Goal: Find specific page/section: Find specific page/section

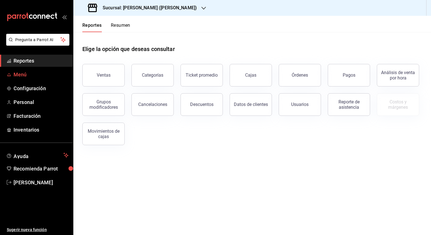
click at [16, 74] on span "Menú" at bounding box center [41, 75] width 55 height 8
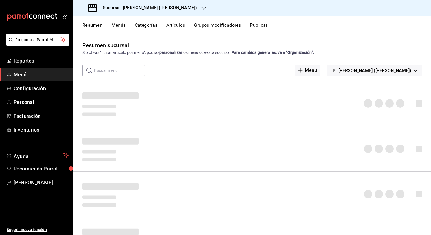
click at [177, 26] on button "Artículos" at bounding box center [176, 28] width 19 height 10
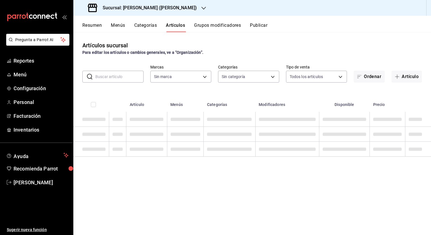
type input "3e284276-a834-4a39-bc59-2edda2d06158"
click at [274, 77] on body "Pregunta a Parrot AI Reportes Menú Configuración Personal Facturación Inventari…" at bounding box center [215, 117] width 431 height 235
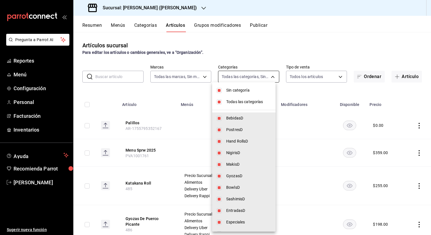
type input "e5de3780-5891-49d8-b52e-a6d96adcc32a,ebac39bf-3874-4741-b4e1-8d37352f299c,7fbd4…"
click at [225, 90] on li "Sin categoría" at bounding box center [244, 91] width 64 height 12
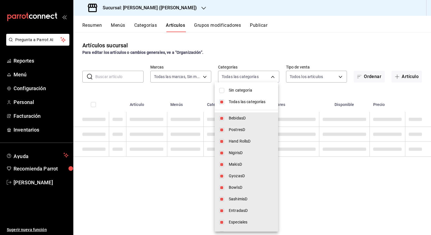
checkbox input "false"
click at [229, 101] on span "Todas las categorías" at bounding box center [251, 102] width 45 height 6
checkbox input "false"
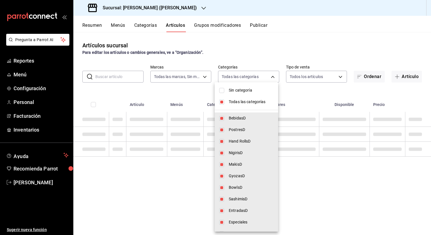
checkbox input "false"
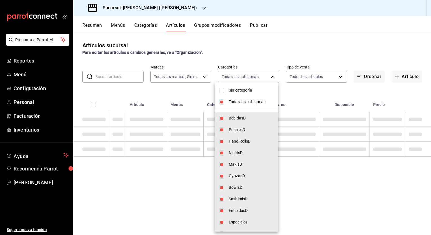
checkbox input "false"
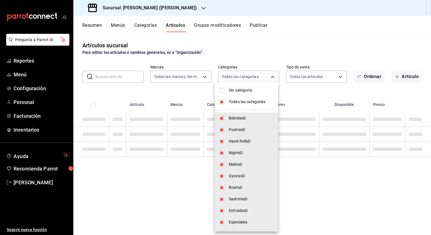
checkbox input "false"
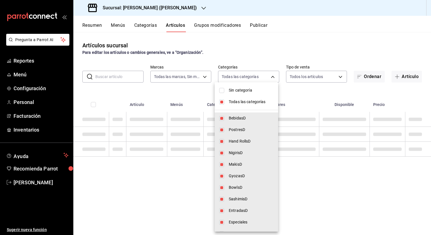
checkbox input "false"
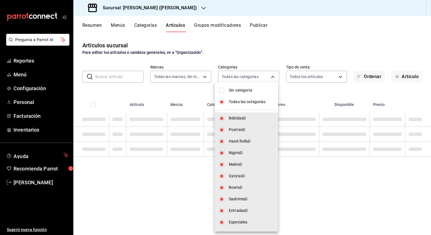
checkbox input "false"
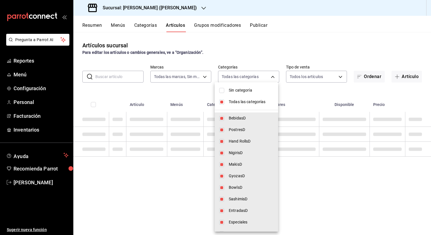
checkbox input "false"
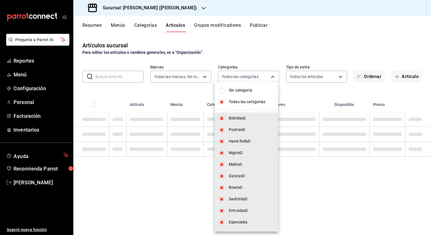
checkbox input "false"
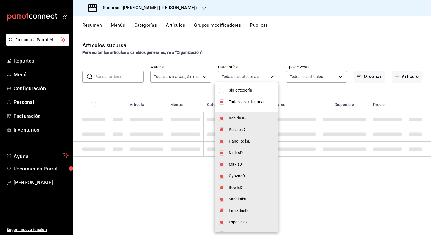
checkbox input "false"
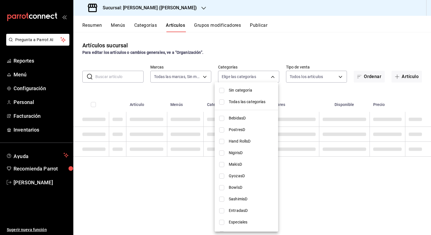
click at [225, 130] on li "PostresD" at bounding box center [247, 130] width 64 height 12
type input "ebac39bf-3874-4741-b4e1-8d37352f299c"
checkbox input "true"
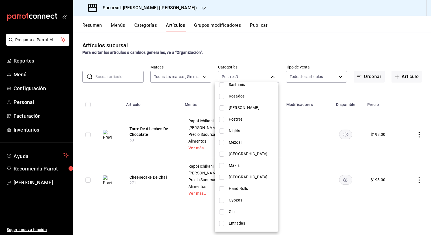
scroll to position [265, 0]
click at [220, 121] on input "checkbox" at bounding box center [221, 119] width 5 height 5
checkbox input "true"
type input "ebac39bf-3874-4741-b4e1-8d37352f299c,98196d99-556f-4e06-bf63-962612416e8c"
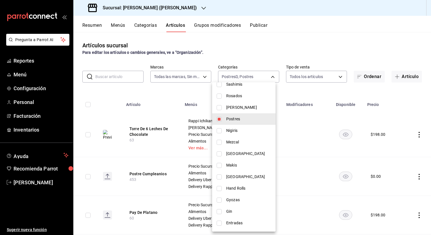
click at [332, 36] on div at bounding box center [215, 117] width 431 height 235
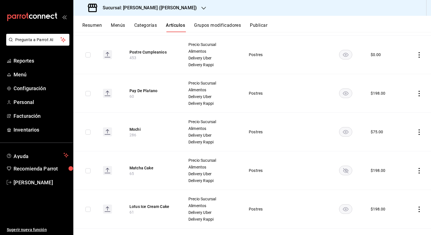
scroll to position [119, 0]
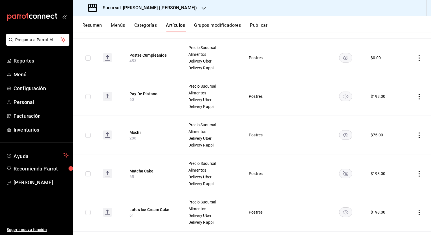
click at [133, 8] on h3 "Sucursal: [PERSON_NAME] ([PERSON_NAME])" at bounding box center [147, 8] width 99 height 7
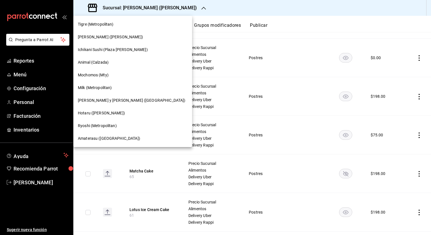
click at [87, 113] on span "Hotaru ([PERSON_NAME])" at bounding box center [101, 113] width 47 height 6
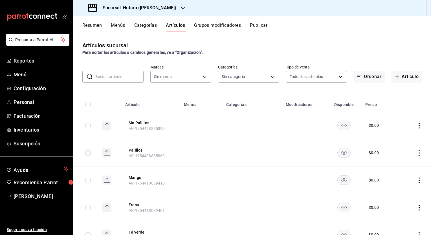
type input "c0b78d51-7925-43e8-b699-c52fb7c6d080,04492c64-33ac-4fe7-8ecc-c444235d9710,37f0f…"
type input "c6f689f8-63fd-49a8-a607-35aea03ac6a9,619c758d-7c36-49c6-a756-e52d453908cb"
click at [112, 83] on div "Artículos sucursal Para editar los artículos o cambios generales, ve a “Organiz…" at bounding box center [252, 133] width 358 height 203
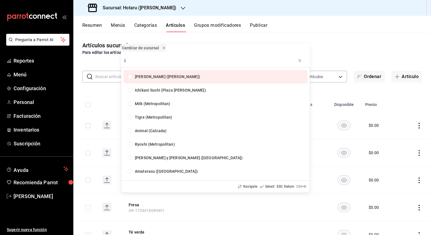
type input "i"
click at [107, 78] on div "Cambiar de sucursal i [PERSON_NAME] ([PERSON_NAME]) [PERSON_NAME] (Plaza [PERSO…" at bounding box center [215, 117] width 431 height 235
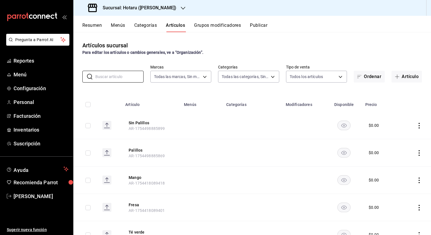
click at [103, 77] on input "text" at bounding box center [119, 76] width 48 height 11
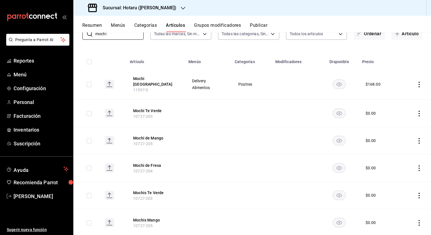
scroll to position [43, 0]
type input "mochi"
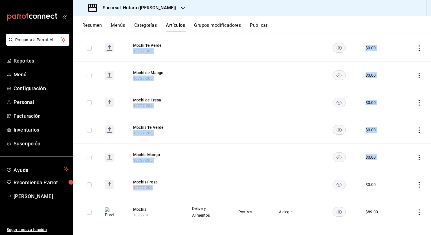
scroll to position [109, 0]
drag, startPoint x: 244, startPoint y: 181, endPoint x: 272, endPoint y: 246, distance: 71.2
click at [272, 227] on html "Pregunta a Parrot AI Reportes Menú Configuración Personal Facturación Inventari…" at bounding box center [215, 117] width 431 height 235
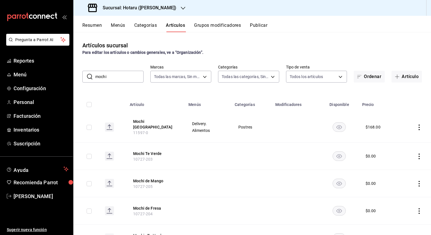
click at [154, 8] on div "Sucursal: Hotaru ([PERSON_NAME])" at bounding box center [133, 8] width 110 height 16
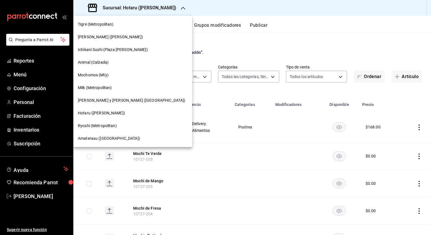
click at [89, 125] on span "Ryoshi (Metropolitan)" at bounding box center [97, 126] width 39 height 6
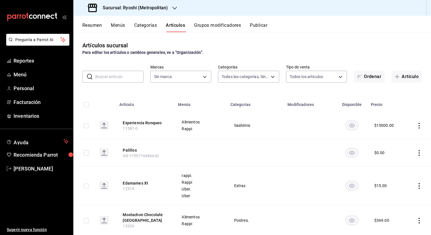
type input "0665cdd9-268d-4233-85e7-3448098c1429,fd364849-5792-4ee5-93a7-c8ddcd703fc8,f6a71…"
click at [110, 76] on input "text" at bounding box center [119, 76] width 48 height 11
type input "afd8f7e0-6441-4225-b079-3ecb6f1759bb,a0f13850-a6cf-4674-87cd-ec670d2b59b9"
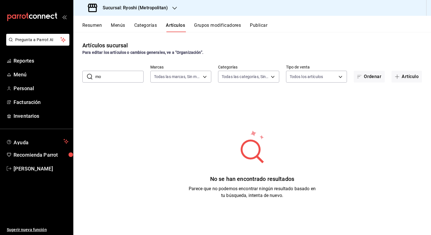
type input "m"
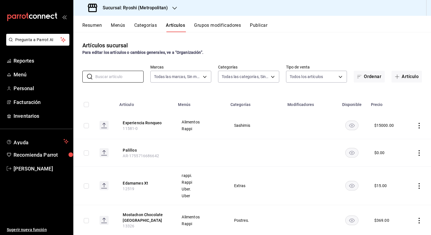
click at [176, 8] on icon "button" at bounding box center [174, 8] width 5 height 5
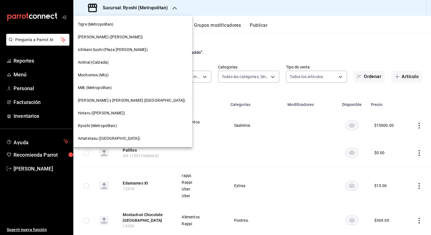
click at [99, 137] on span "Amaterasu ([GEOGRAPHIC_DATA])" at bounding box center [109, 139] width 62 height 6
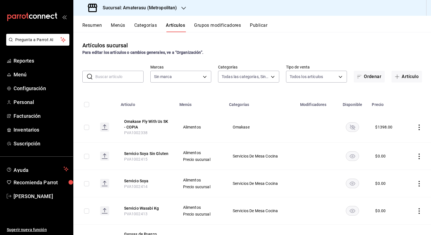
type input "087d9878-8a04-48ff-ab24-0b3ef0fdf69f,f9a59ea1-282a-4f27-8dee-44d2a5bc8fe2,3473a…"
type input "e4cd7fcb-d45b-43ae-a99f-ad4ccfcd9032,f3afaab8-8c3d-4e49-a299-af9bdf6027b2"
click at [114, 77] on input "text" at bounding box center [119, 76] width 48 height 11
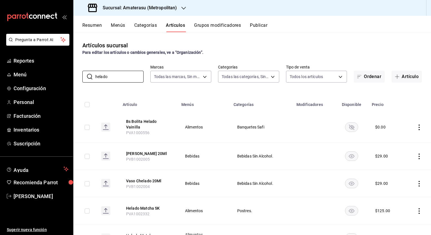
type input "helado"
click at [157, 7] on h3 "Sucursal: Amaterasu (Metropolitan)" at bounding box center [137, 8] width 79 height 7
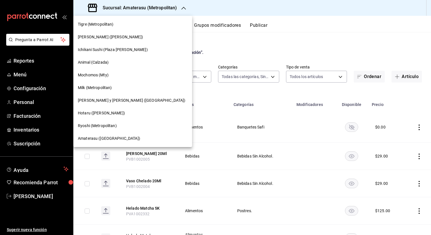
click at [95, 113] on span "Hotaru ([PERSON_NAME])" at bounding box center [101, 113] width 47 height 6
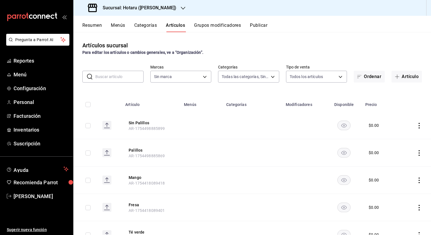
type input "c0b78d51-7925-43e8-b699-c52fb7c6d080,04492c64-33ac-4fe7-8ecc-c444235d9710,37f0f…"
type input "c6f689f8-63fd-49a8-a607-35aea03ac6a9,619c758d-7c36-49c6-a756-e52d453908cb"
click at [116, 76] on input "text" at bounding box center [119, 76] width 48 height 11
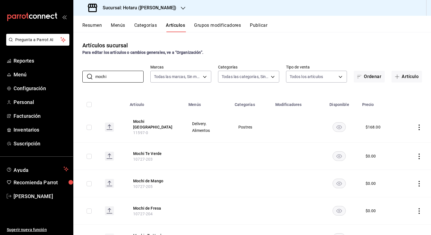
type input "mochi"
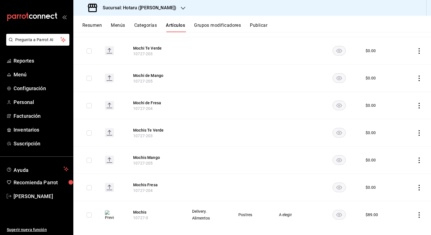
scroll to position [108, 0]
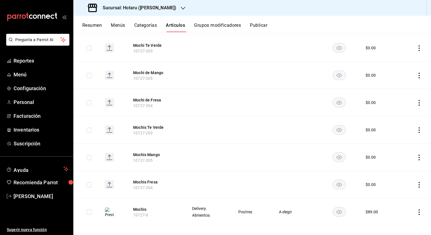
click at [152, 8] on div "Sucursal: Hotaru ([PERSON_NAME])" at bounding box center [133, 8] width 110 height 16
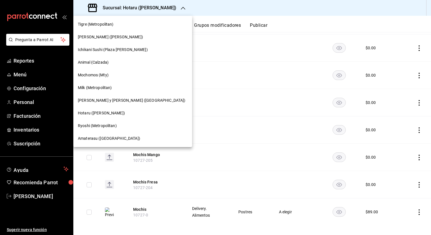
click at [117, 37] on span "[PERSON_NAME] ([PERSON_NAME])" at bounding box center [110, 37] width 65 height 6
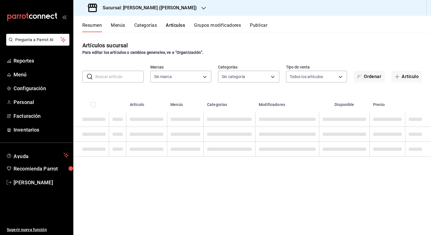
type input "e5de3780-5891-49d8-b52e-a6d96adcc32a,ebac39bf-3874-4741-b4e1-8d37352f299c,7fbd4…"
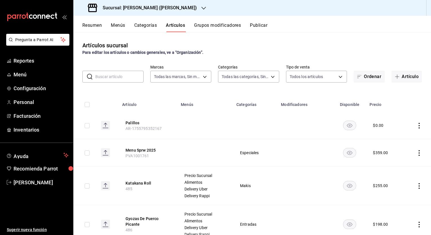
type input "3e284276-a834-4a39-bc59-2edda2d06158"
click at [116, 79] on input "text" at bounding box center [119, 76] width 48 height 11
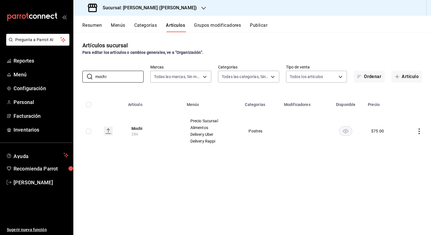
type input "mochi"
